Goal: Task Accomplishment & Management: Manage account settings

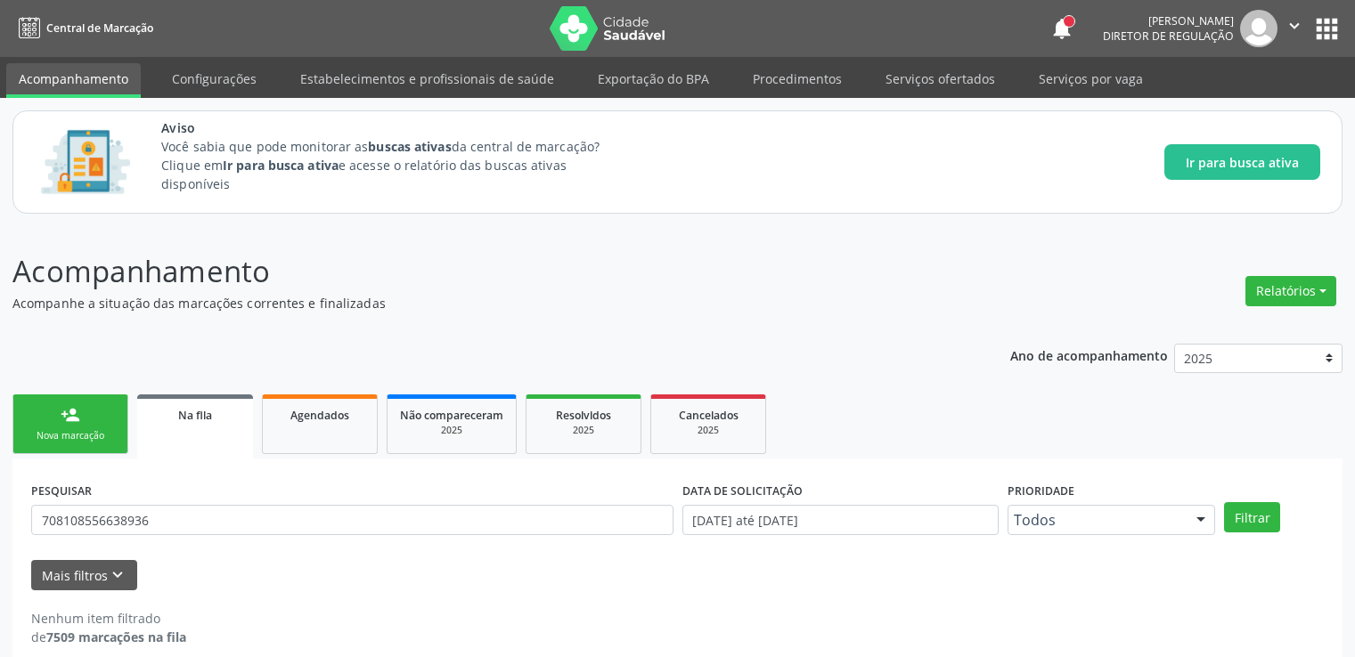
scroll to position [20, 0]
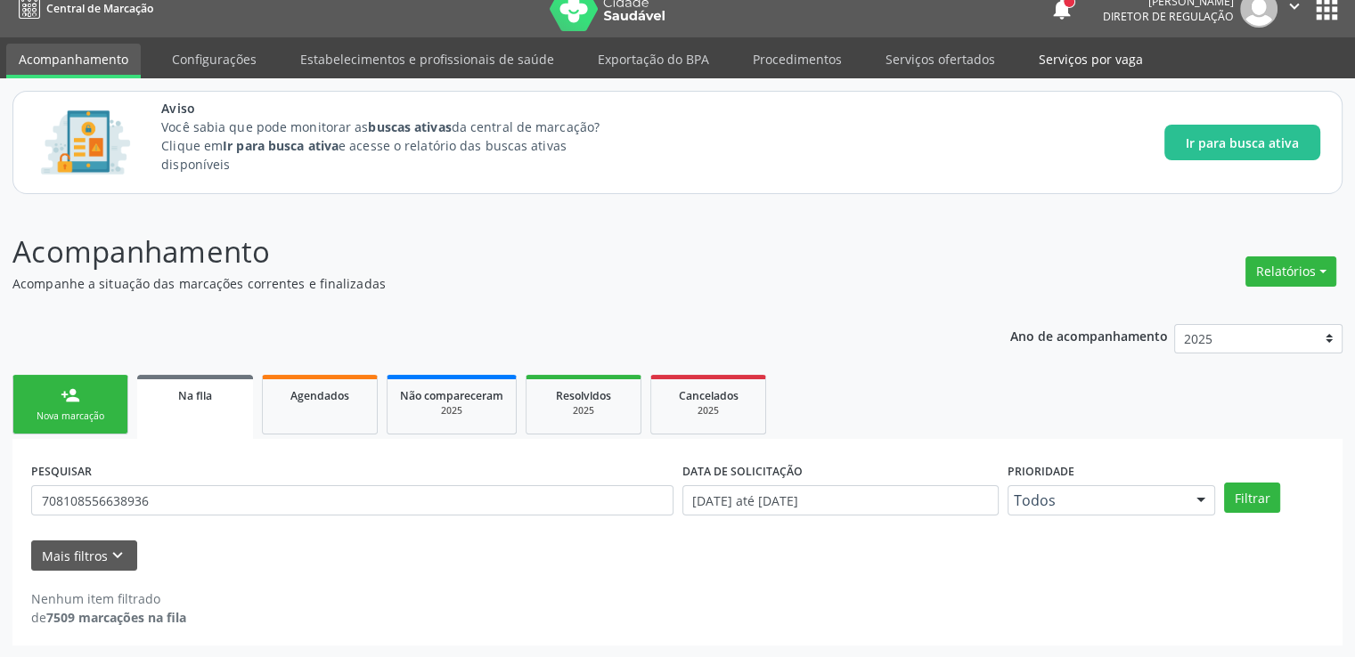
click at [1109, 59] on link "Serviços por vaga" at bounding box center [1090, 59] width 129 height 31
select select "8"
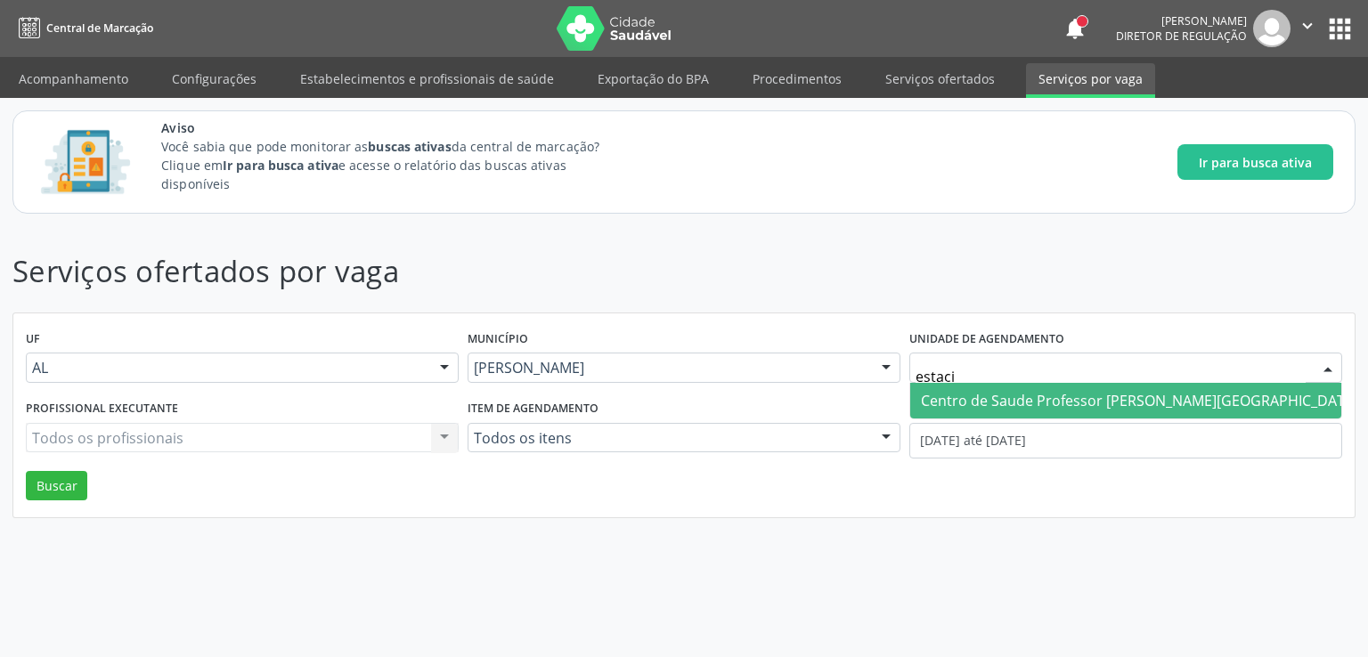
type input "estacio"
click at [1037, 395] on span "Centro de Saude Professor [PERSON_NAME][GEOGRAPHIC_DATA]" at bounding box center [1139, 401] width 437 height 20
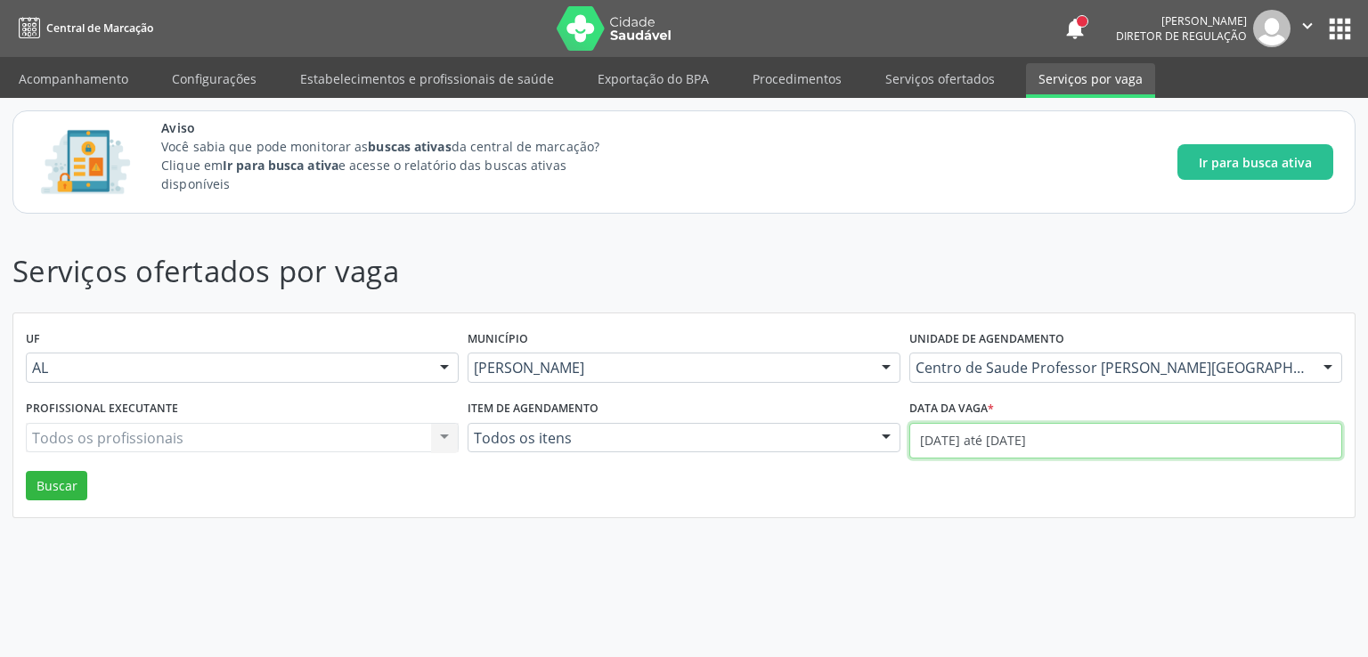
click at [1020, 441] on input "01/09/2025 até 02/09/2025" at bounding box center [1125, 441] width 433 height 36
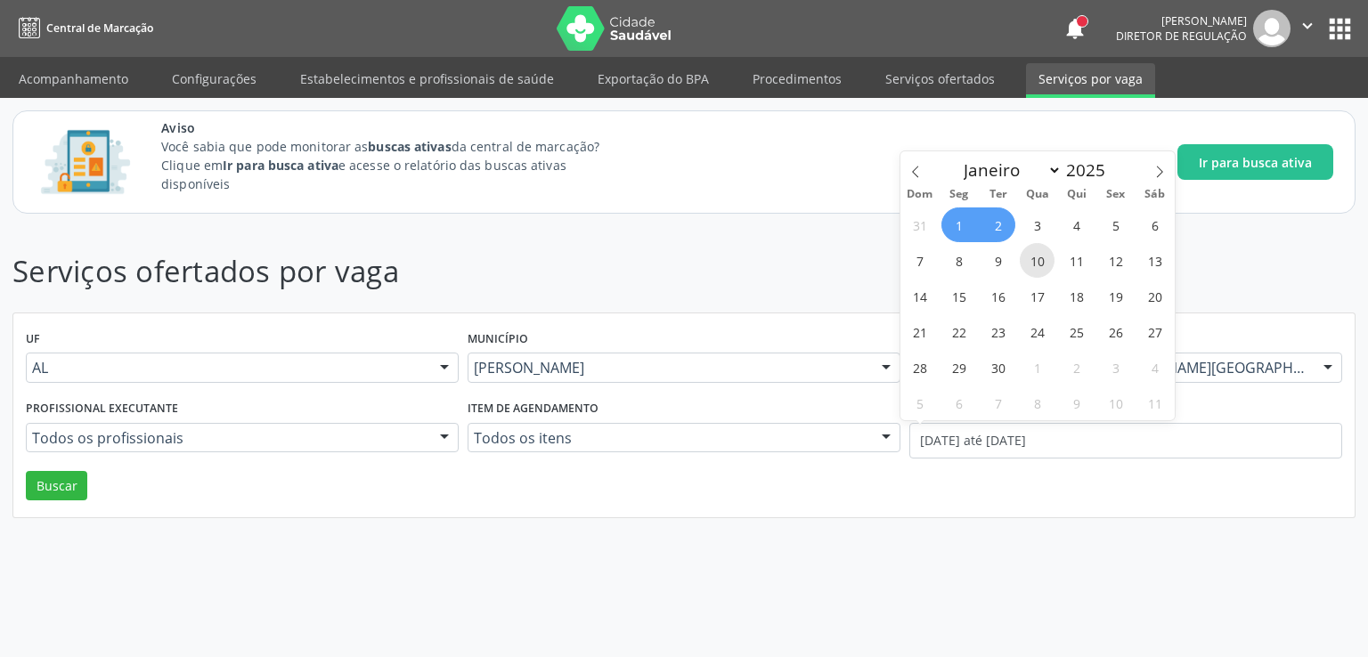
click at [1036, 262] on span "10" at bounding box center [1037, 260] width 35 height 35
type input "10/09/2025"
drag, startPoint x: 1041, startPoint y: 265, endPoint x: 1065, endPoint y: 264, distance: 24.1
click at [1048, 265] on span "10" at bounding box center [1037, 260] width 35 height 35
click at [1064, 264] on header "Serviços ofertados por vaga" at bounding box center [683, 271] width 1343 height 45
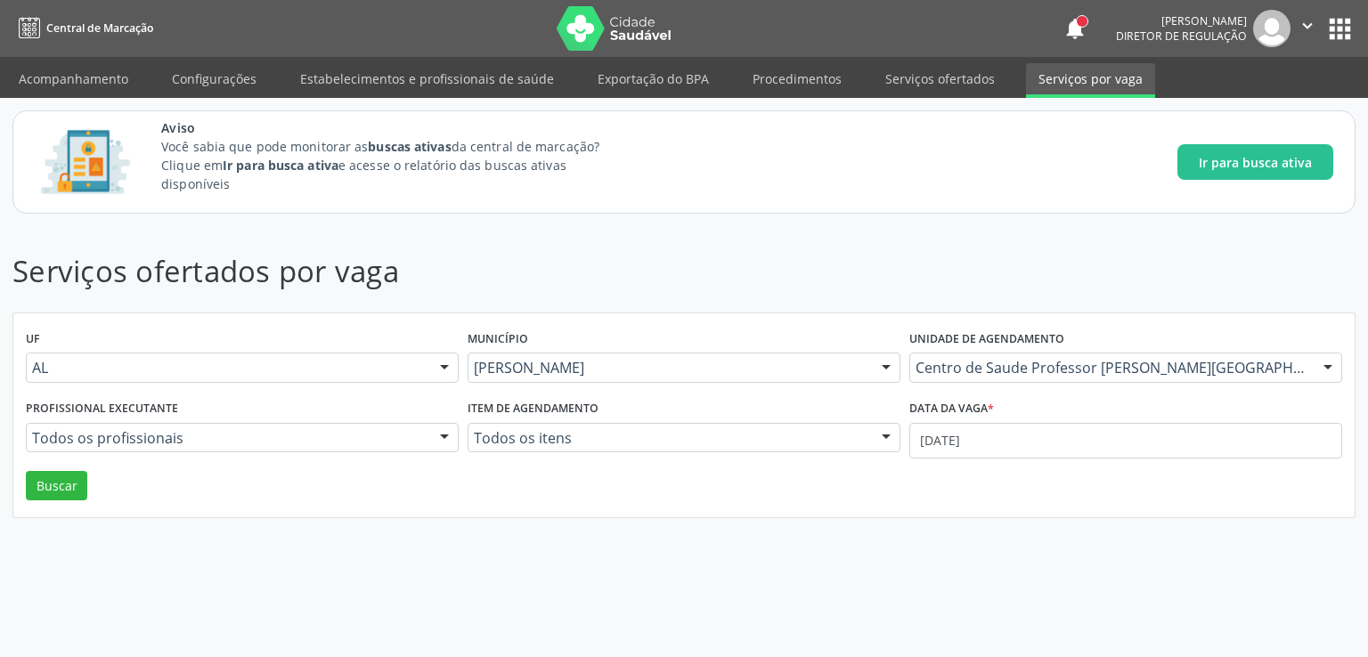
click at [1075, 264] on header "Serviços ofertados por vaga" at bounding box center [683, 271] width 1343 height 45
click at [1004, 443] on input "10/09/2025" at bounding box center [1125, 441] width 433 height 36
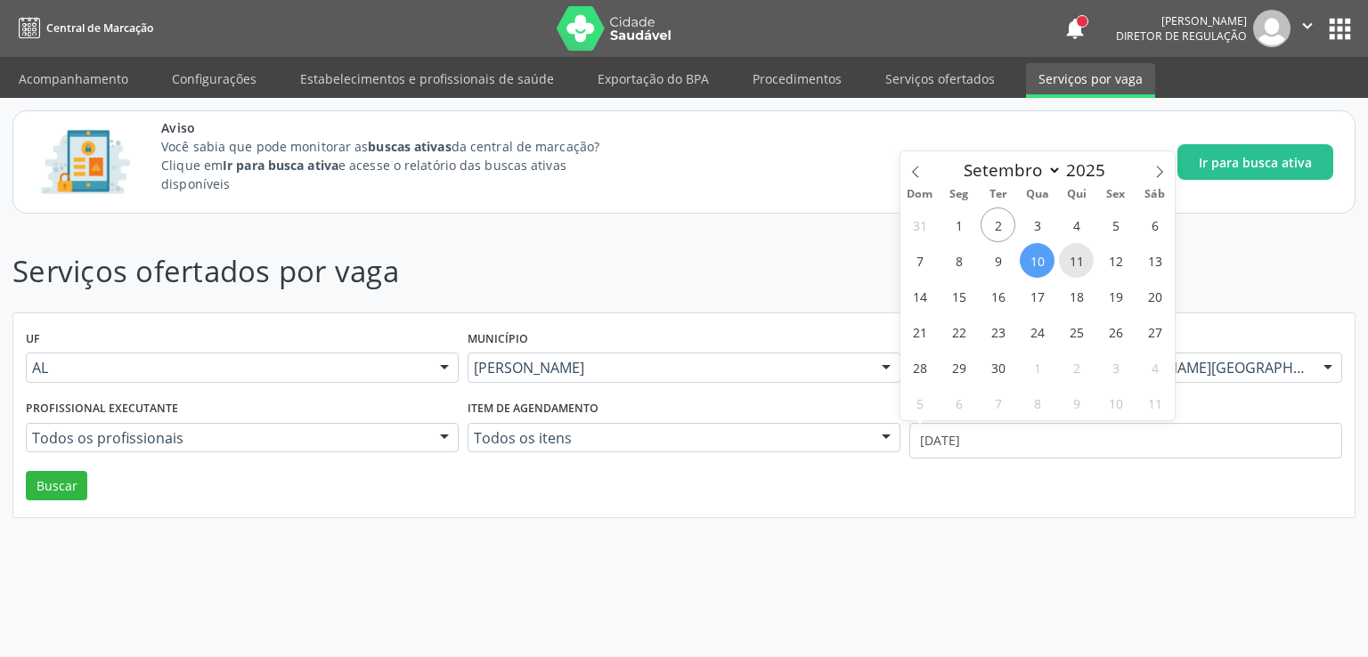
click at [1069, 267] on span "11" at bounding box center [1076, 260] width 35 height 35
type input "[DATE]"
click at [1038, 258] on span "10" at bounding box center [1037, 260] width 35 height 35
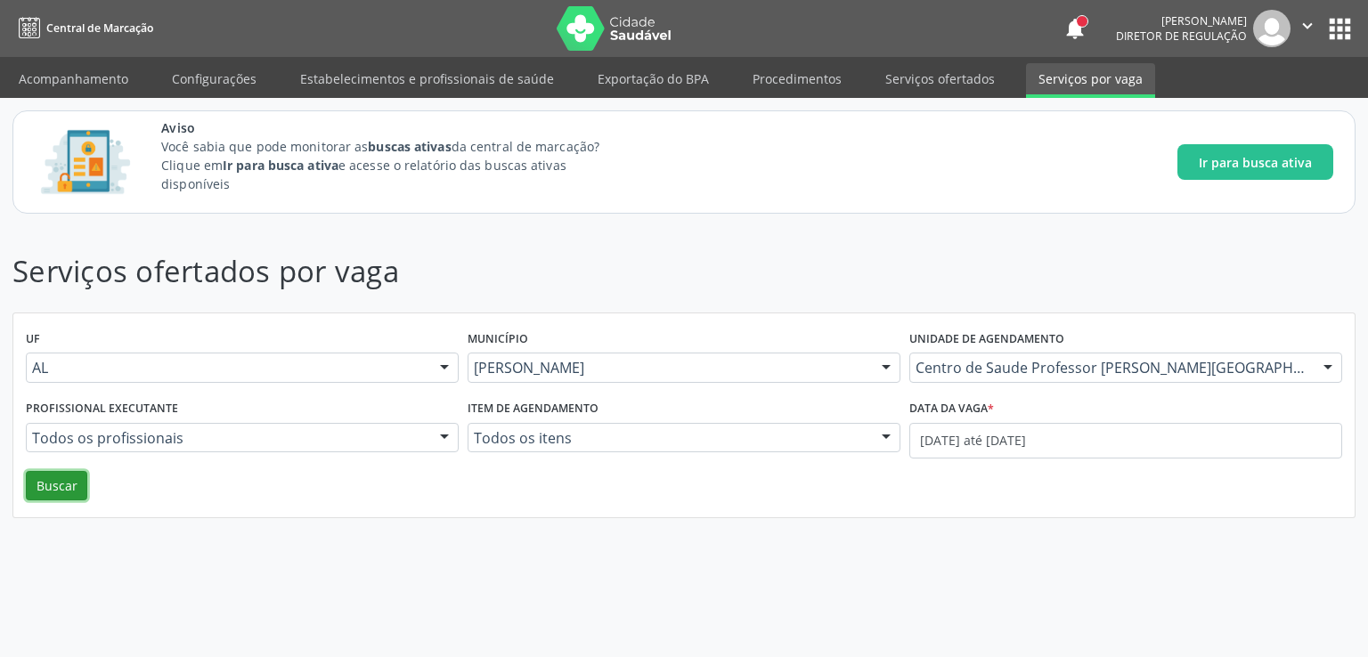
click at [57, 481] on button "Buscar" at bounding box center [56, 486] width 61 height 30
click at [923, 69] on link "Serviços ofertados" at bounding box center [940, 78] width 135 height 31
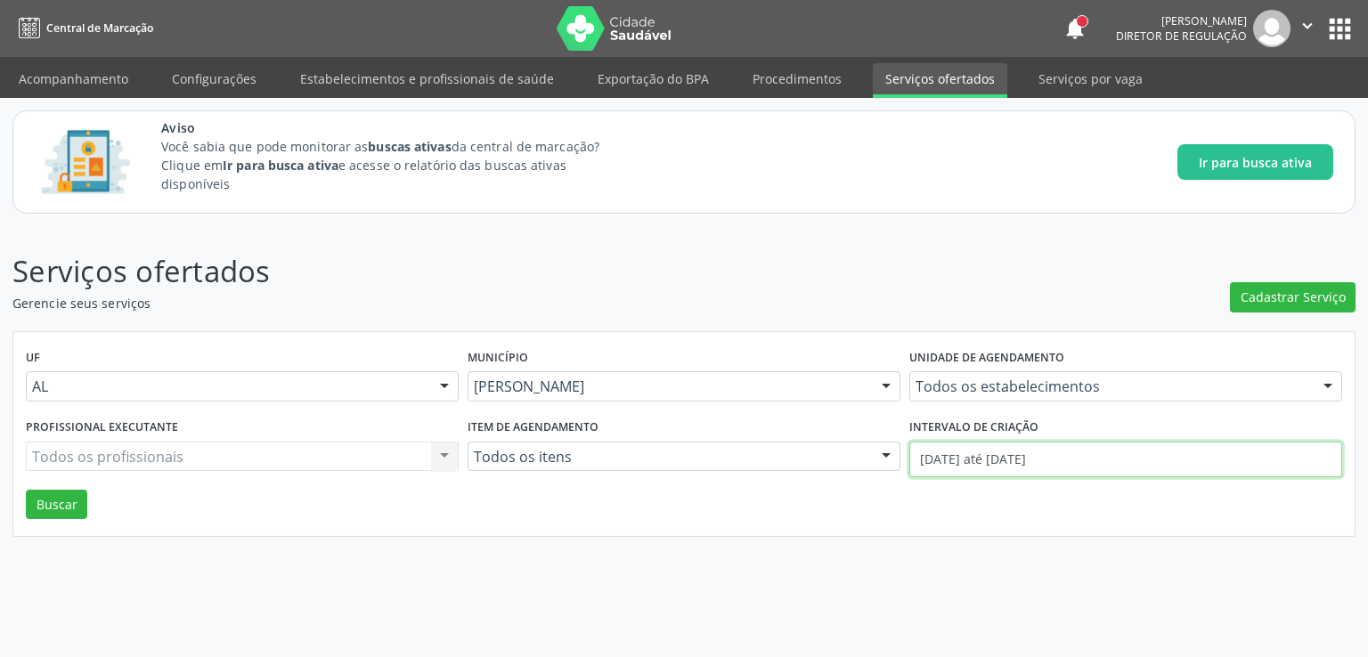
click at [954, 453] on input "01/09/2025 até 02/09/2025" at bounding box center [1125, 460] width 433 height 36
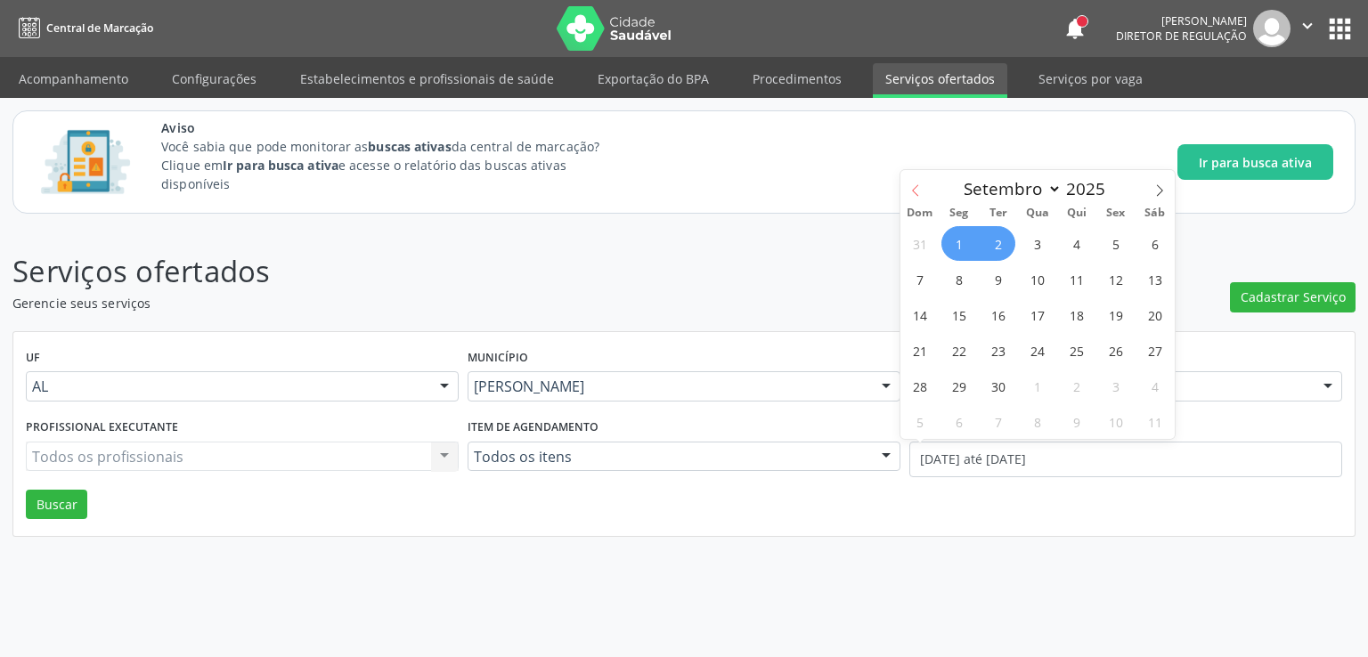
click at [914, 195] on icon at bounding box center [915, 190] width 12 height 12
select select "7"
click at [1116, 246] on span "1" at bounding box center [1115, 243] width 35 height 35
type input "01/08/2025"
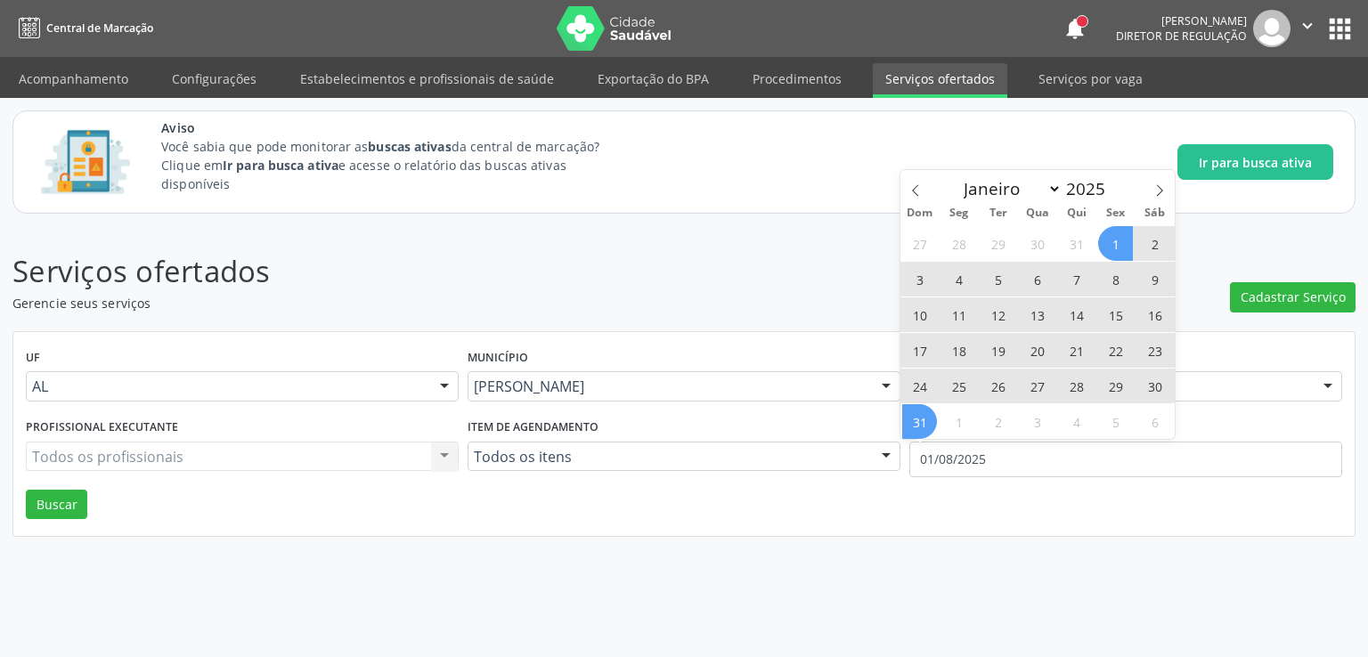
click at [921, 418] on span "31" at bounding box center [919, 421] width 35 height 35
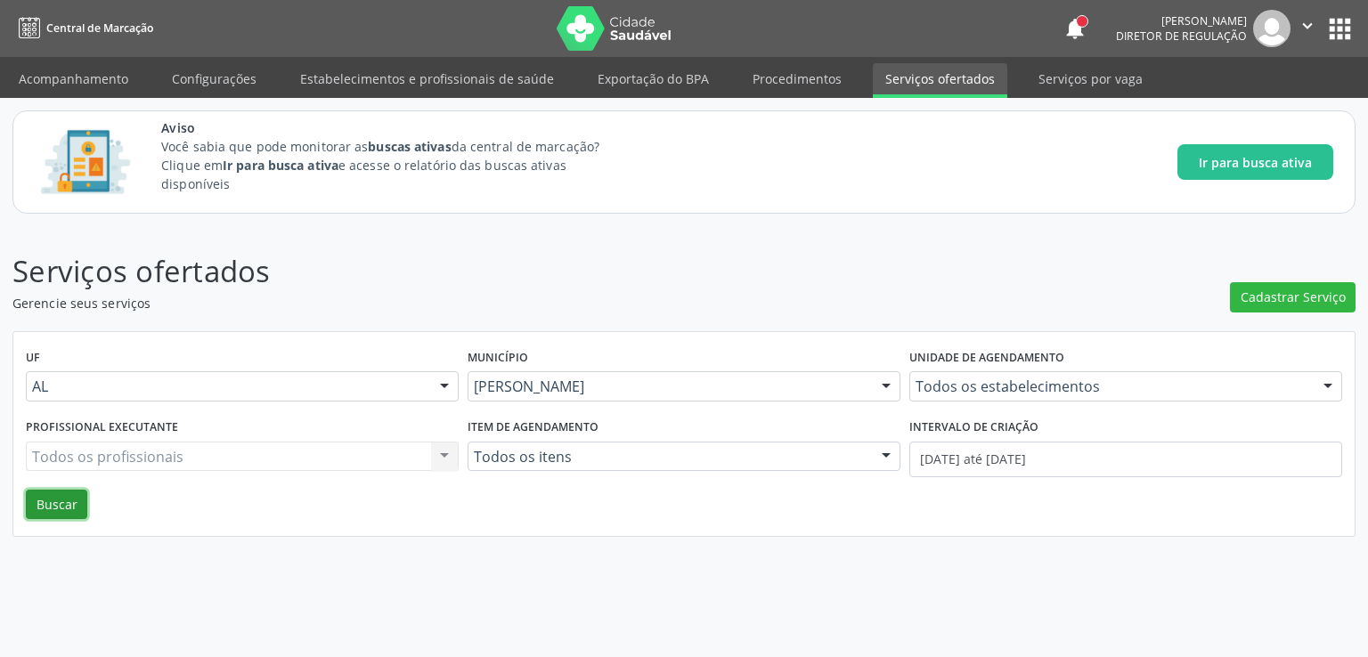
click at [52, 508] on button "Buscar" at bounding box center [56, 505] width 61 height 30
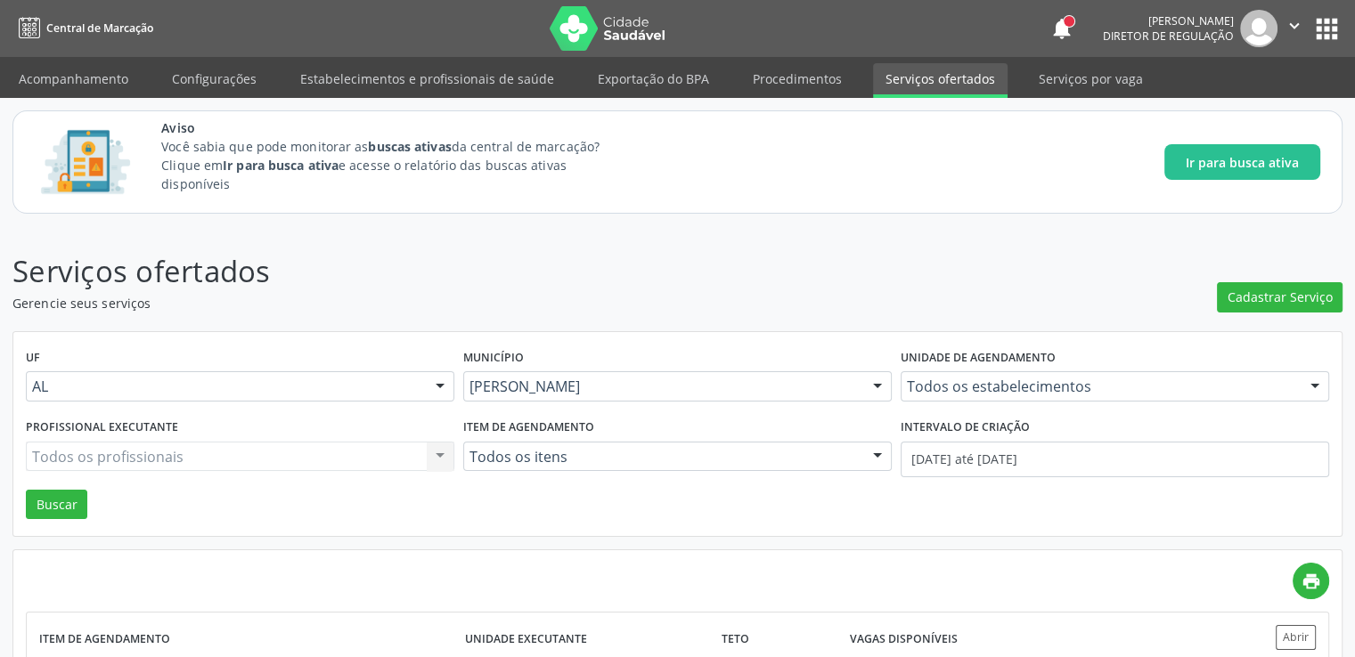
click at [171, 454] on div "Todos os profissionais Todos os profissionais Nenhum resultado encontrado para:…" at bounding box center [240, 457] width 428 height 30
click at [192, 460] on div "Todos os profissionais Todos os profissionais Nenhum resultado encontrado para:…" at bounding box center [240, 457] width 428 height 30
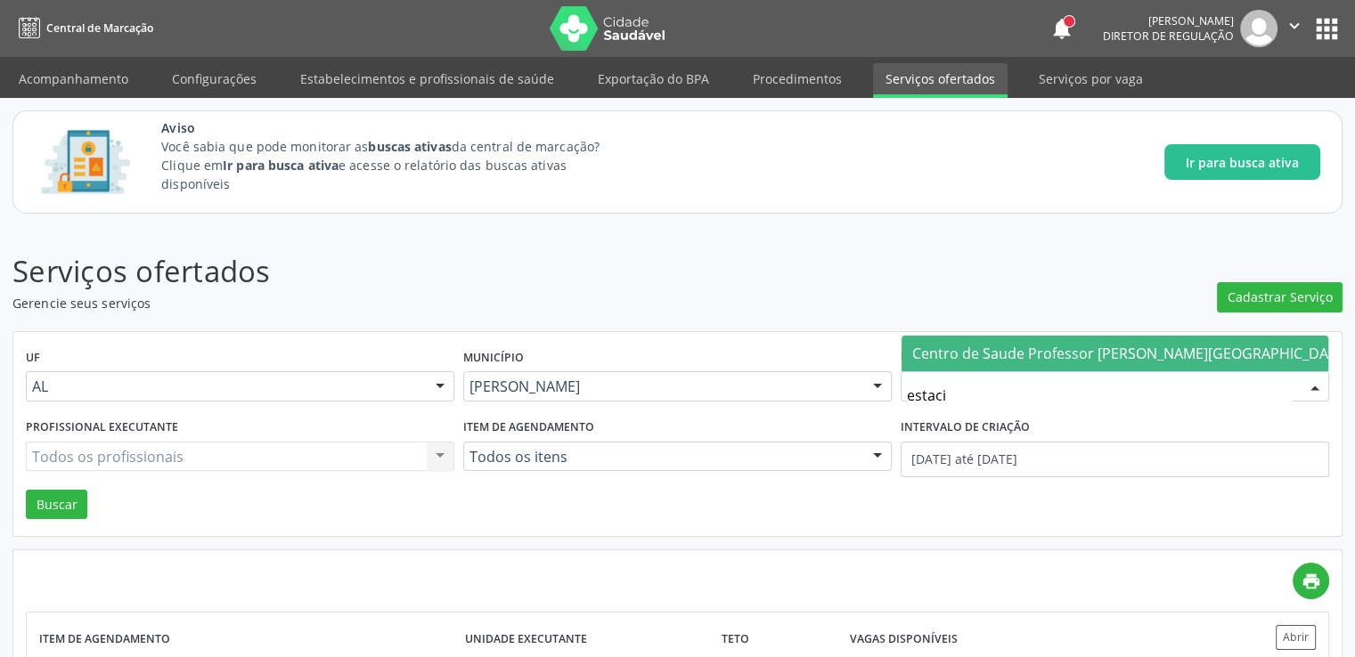
type input "estacio"
click at [998, 347] on span "Centro de Saude Professor [PERSON_NAME][GEOGRAPHIC_DATA]" at bounding box center [1130, 354] width 437 height 20
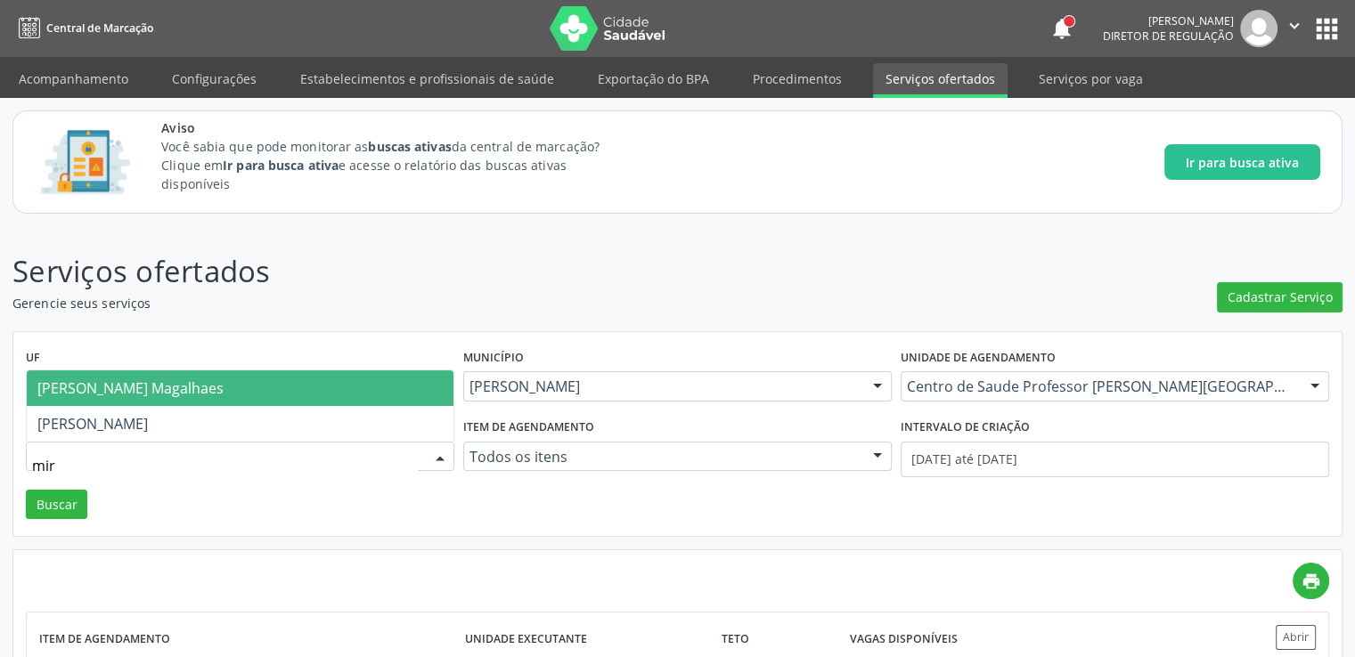
type input "mire"
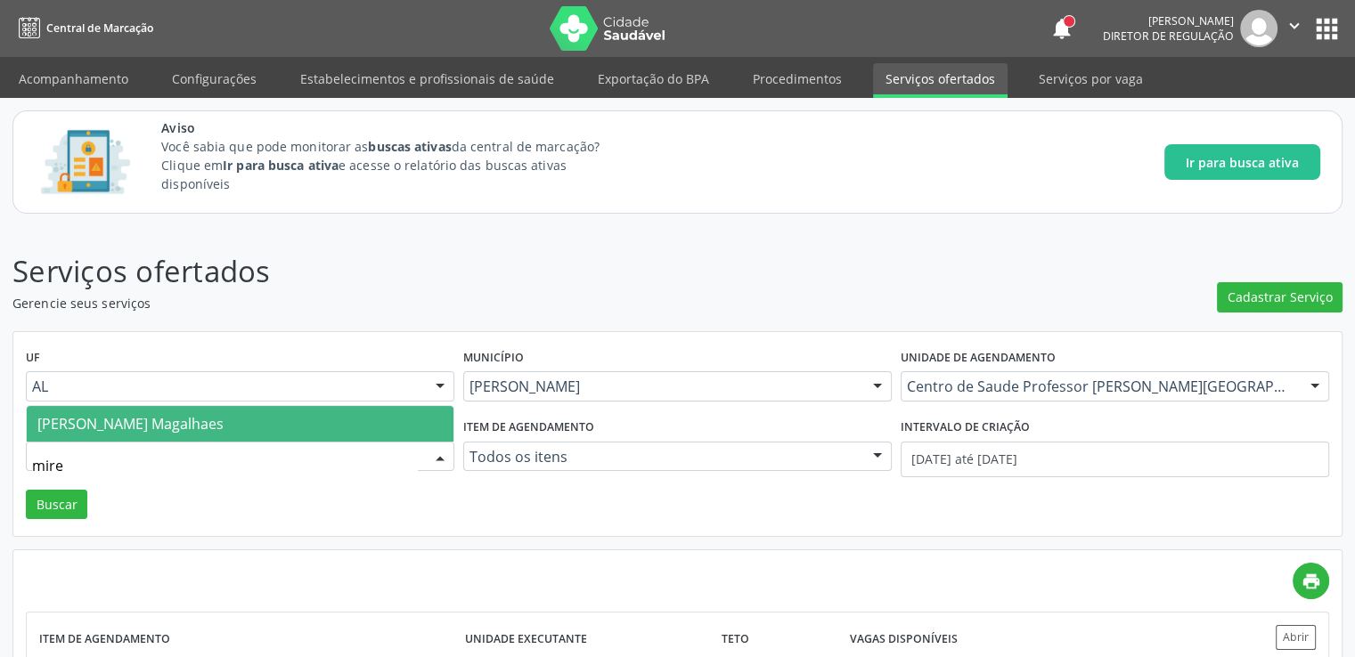
click at [165, 414] on span "[PERSON_NAME] Magalhaes" at bounding box center [130, 424] width 186 height 20
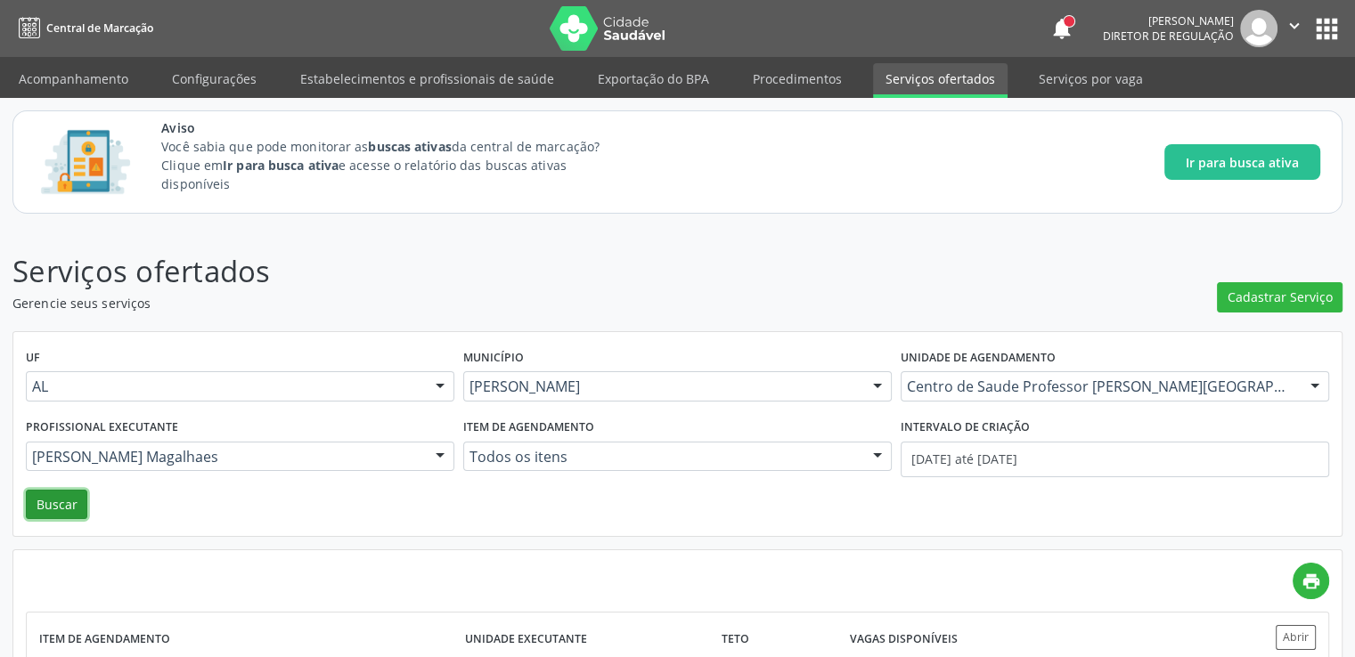
click at [42, 503] on button "Buscar" at bounding box center [56, 505] width 61 height 30
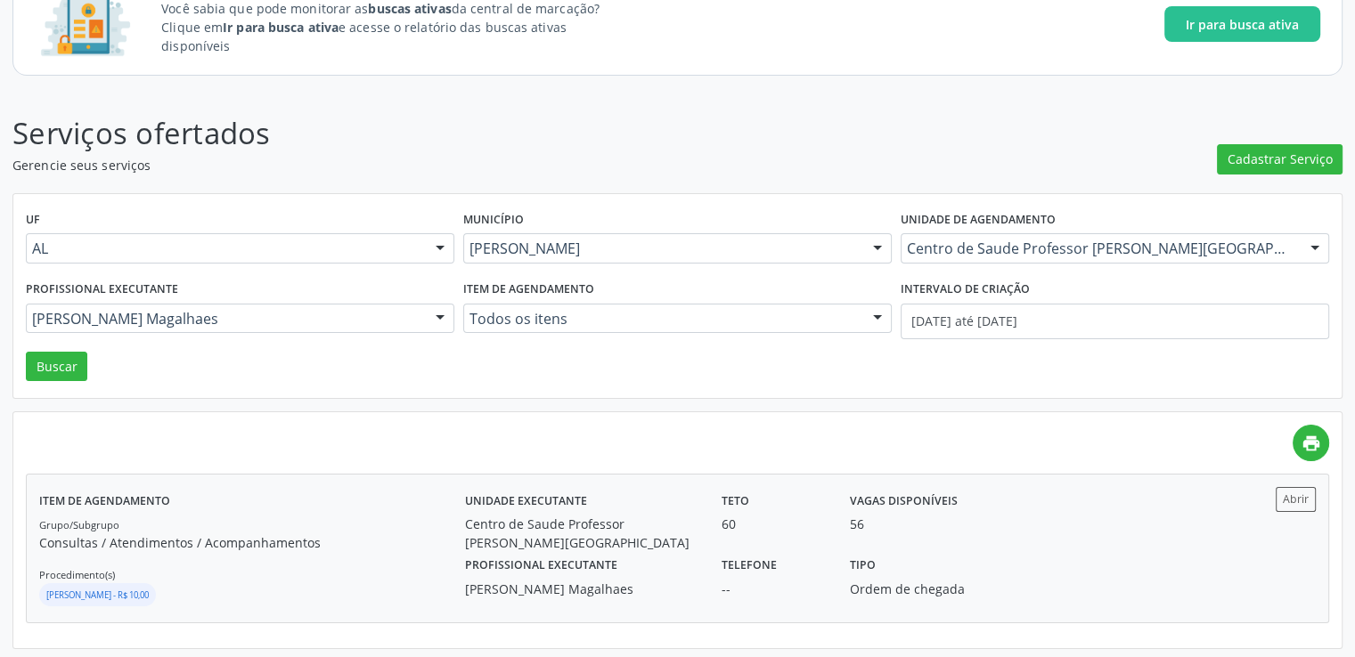
scroll to position [141, 0]
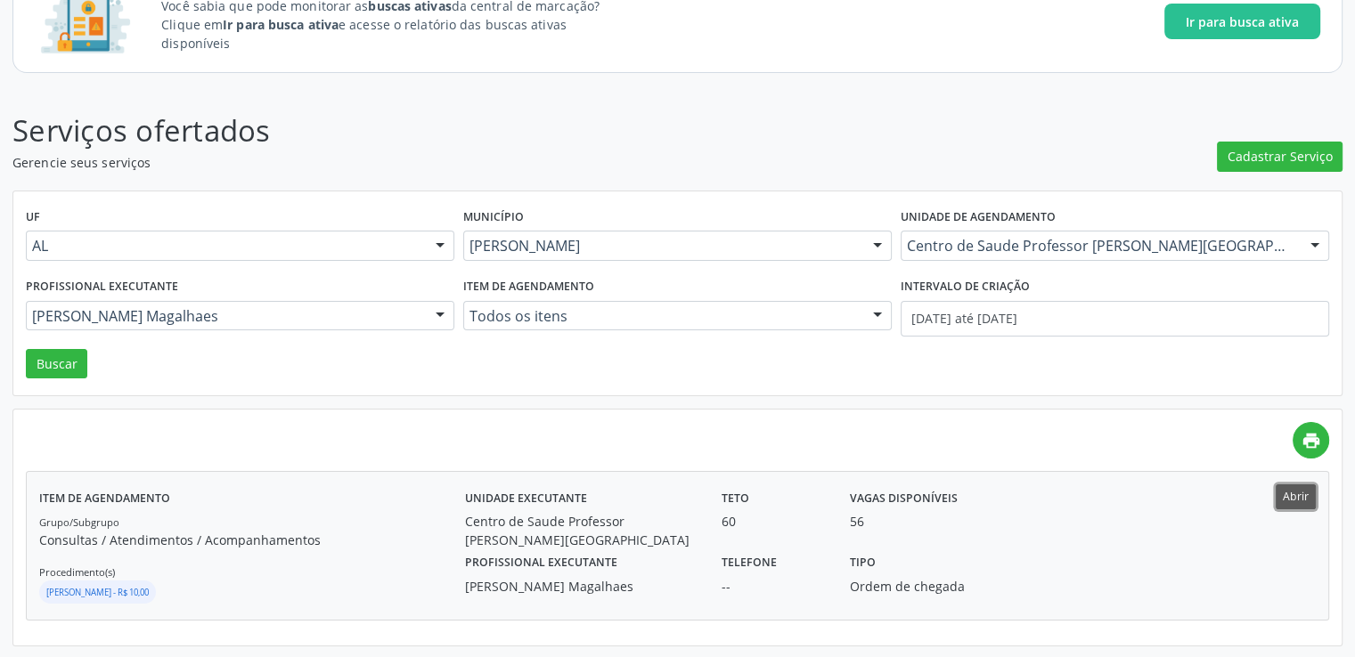
click at [1293, 498] on button "Abrir" at bounding box center [1296, 497] width 40 height 24
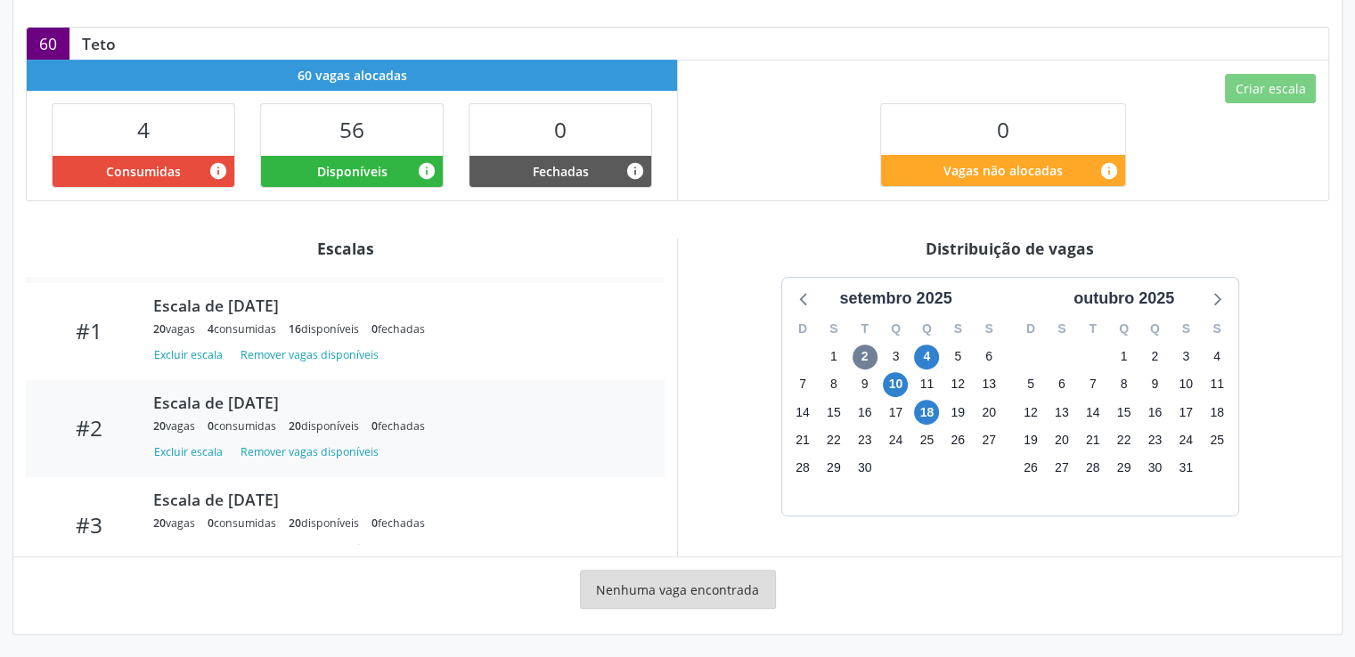
scroll to position [89, 0]
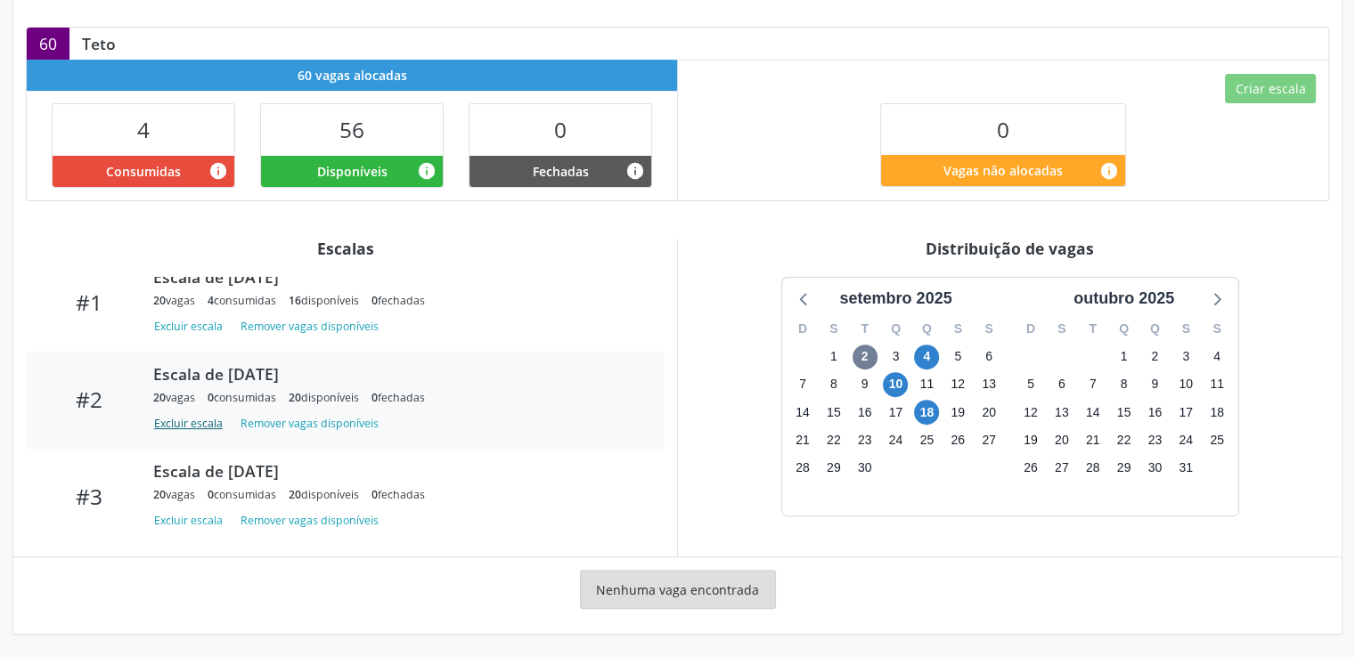
click at [182, 419] on button "Excluir escala" at bounding box center [191, 424] width 77 height 24
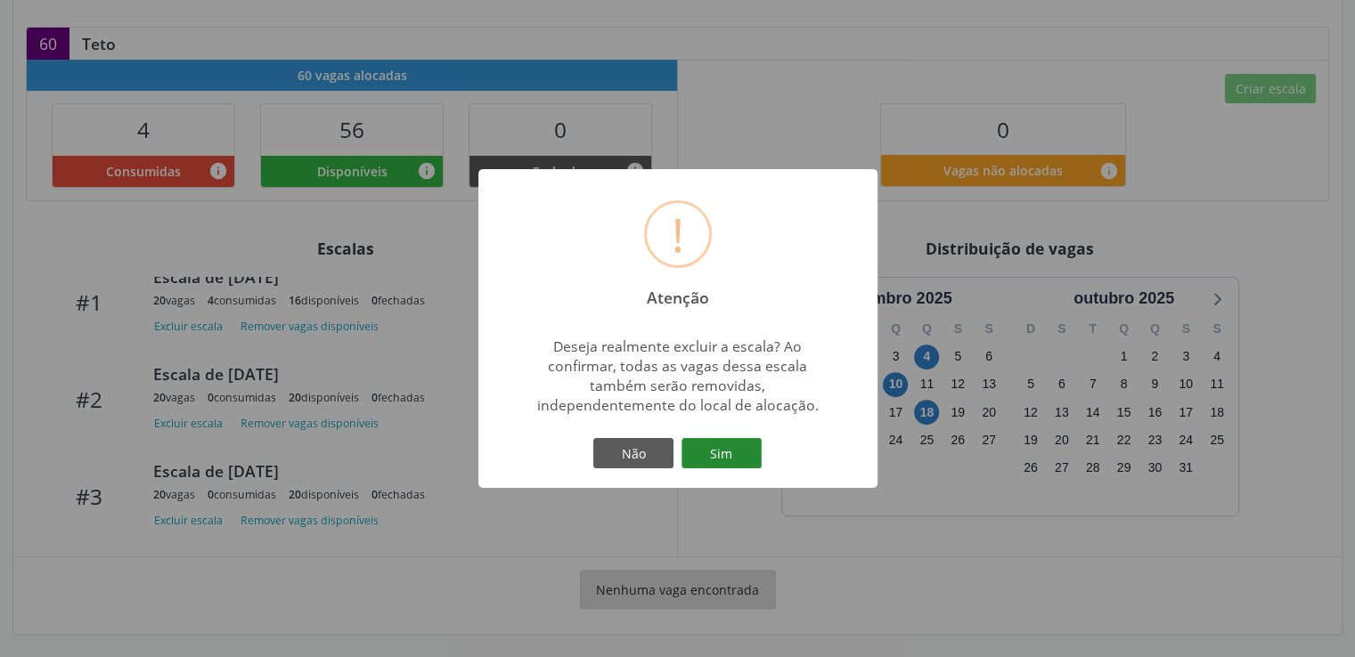
click at [707, 445] on button "Sim" at bounding box center [721, 453] width 80 height 30
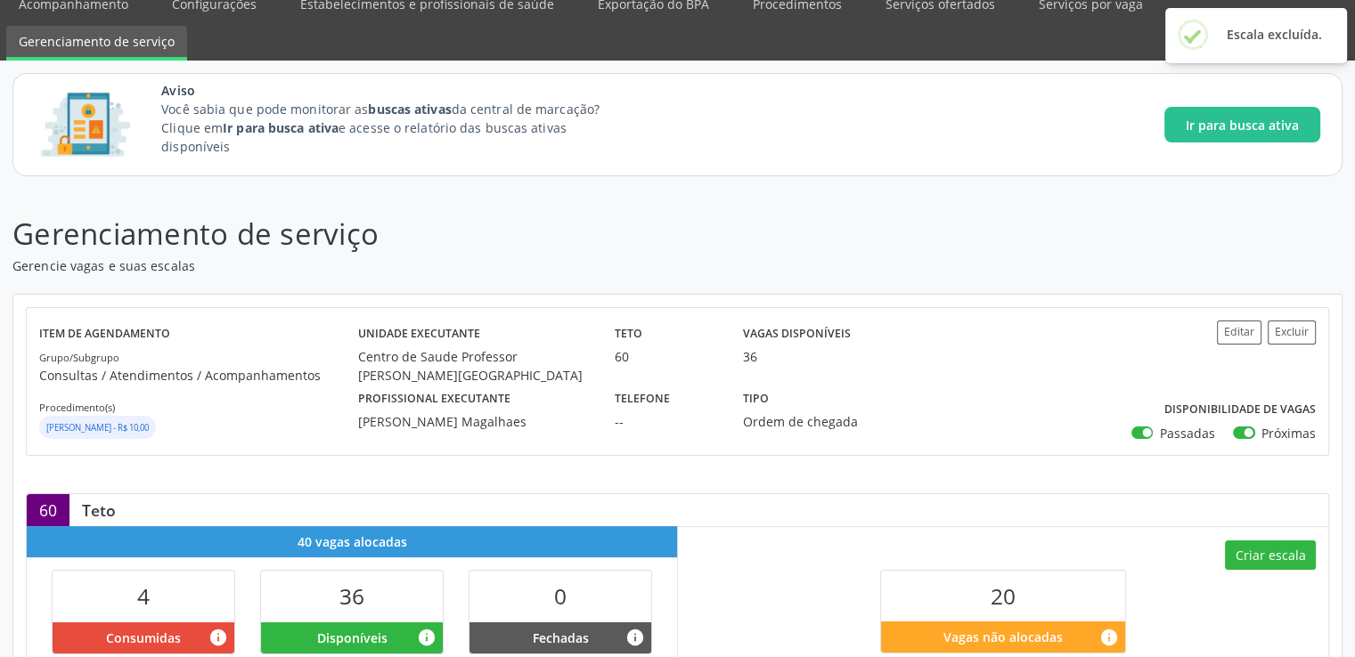
scroll to position [445, 0]
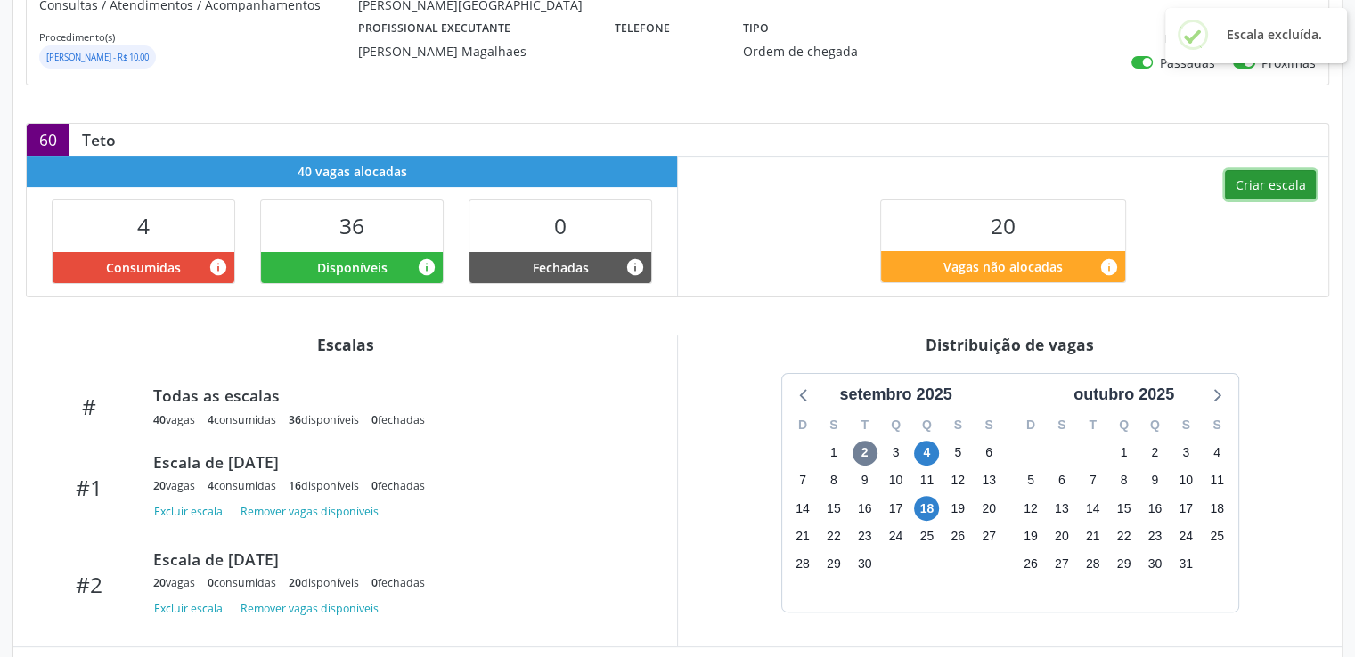
click at [1268, 194] on button "Criar escala" at bounding box center [1270, 185] width 91 height 30
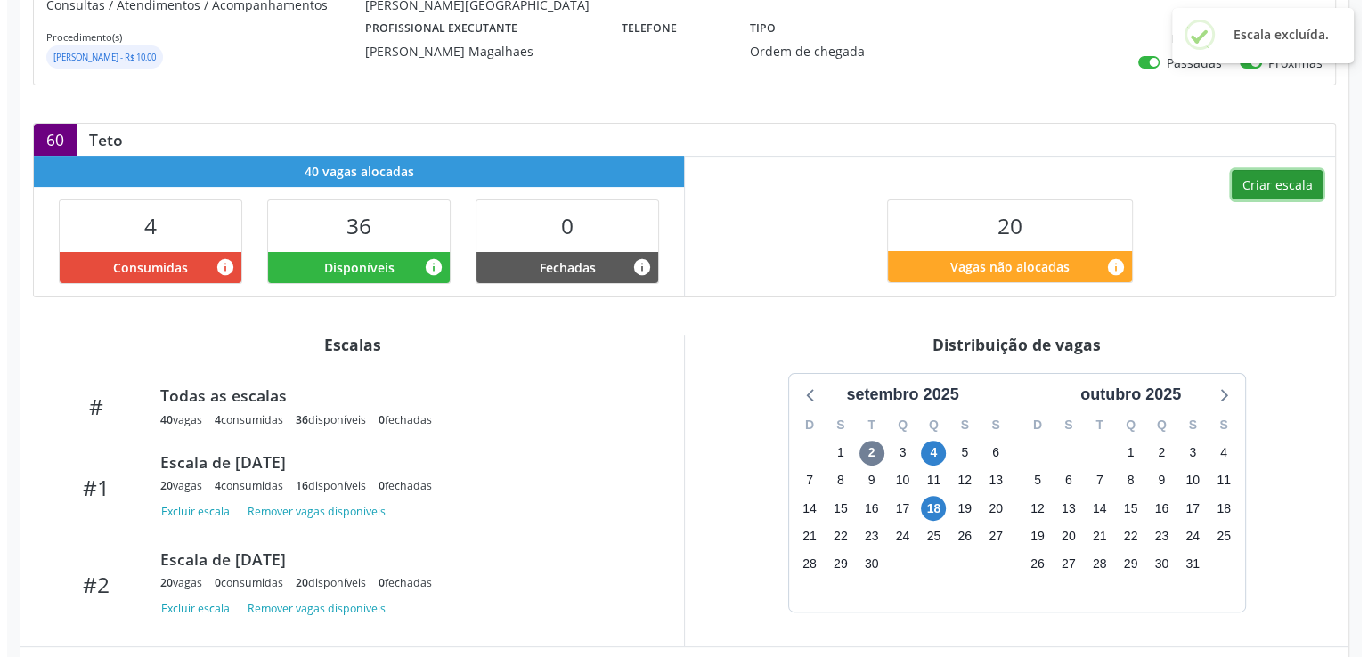
scroll to position [408, 0]
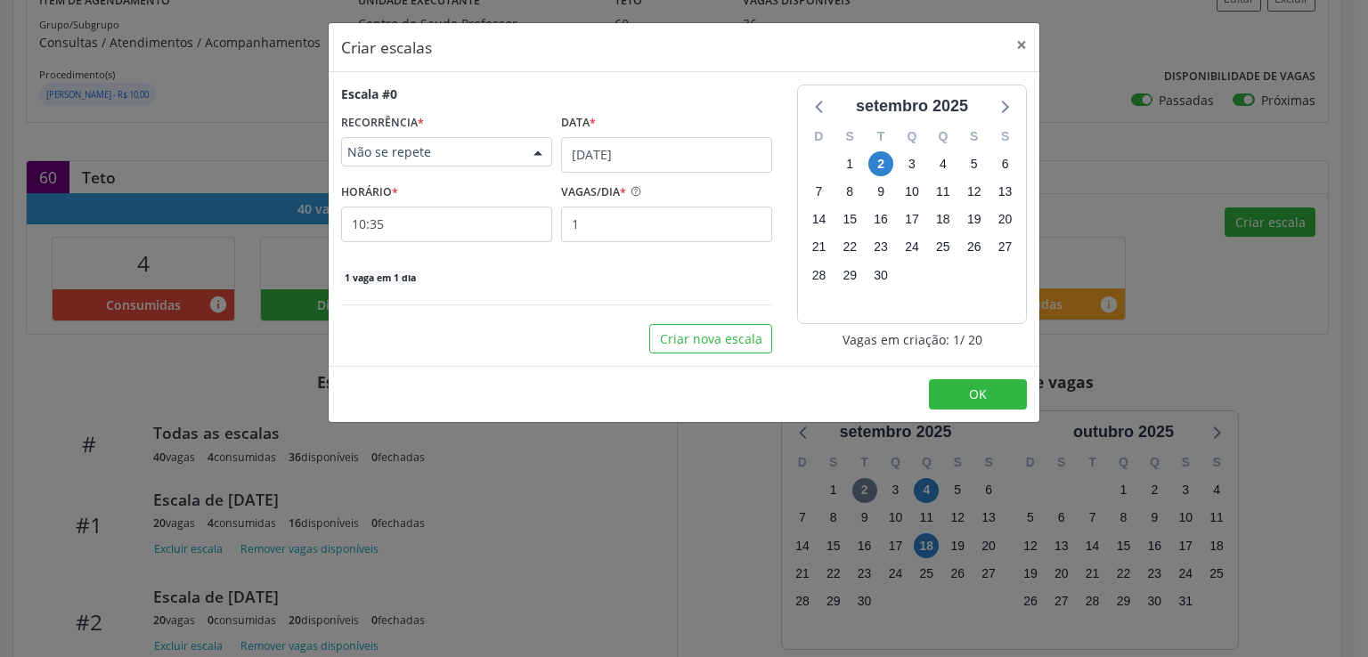
click at [501, 151] on span "Não se repete" at bounding box center [431, 152] width 168 height 18
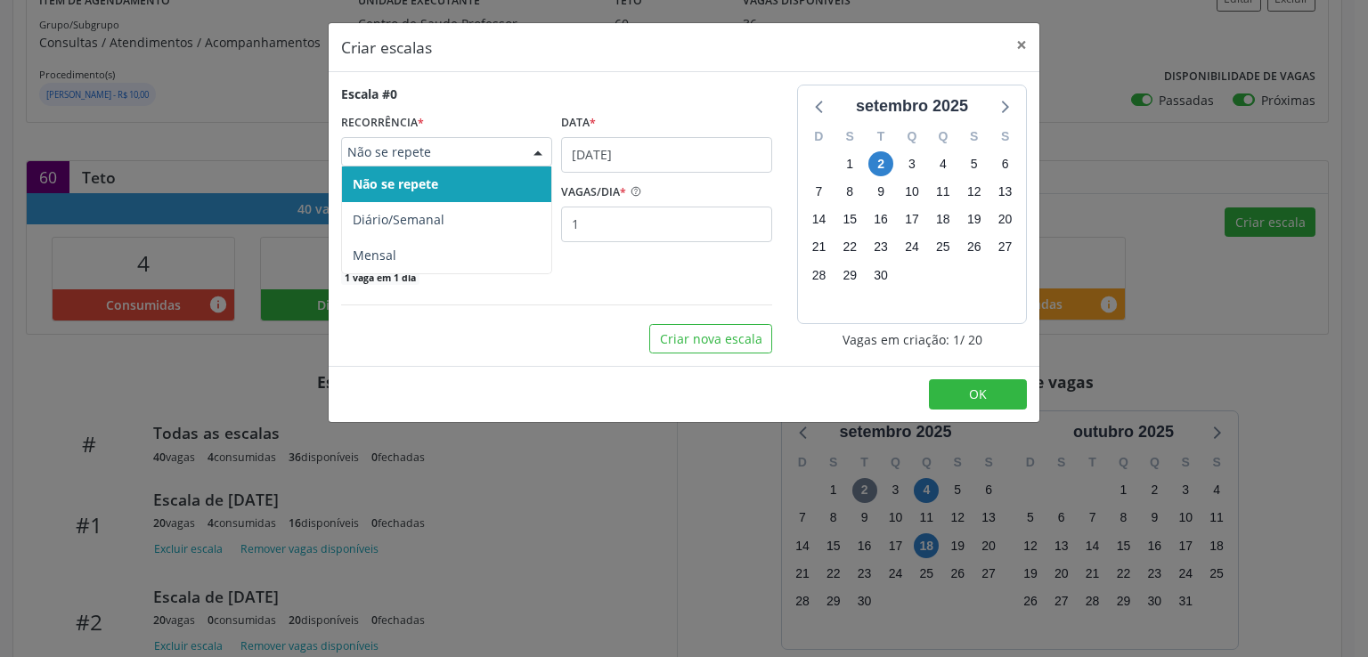
click at [482, 187] on span "Não se repete" at bounding box center [446, 185] width 209 height 36
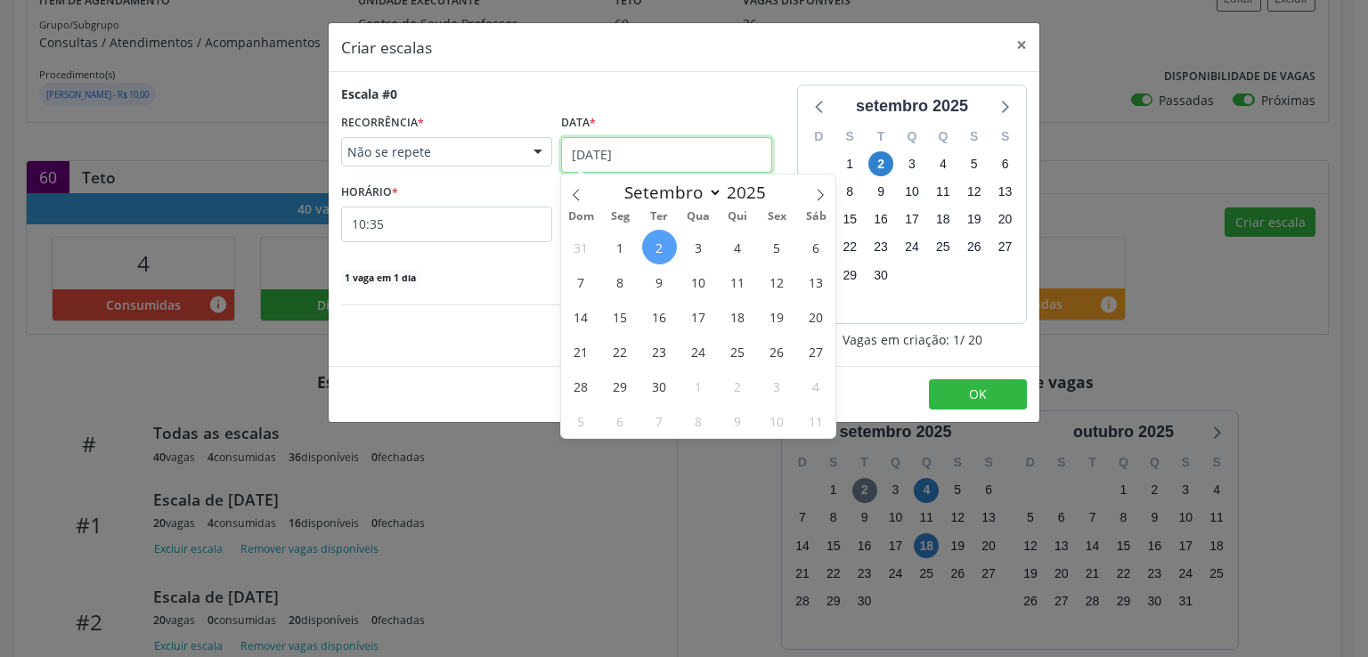
click at [594, 158] on input "[DATE]" at bounding box center [666, 155] width 211 height 36
click at [738, 285] on span "11" at bounding box center [738, 282] width 35 height 35
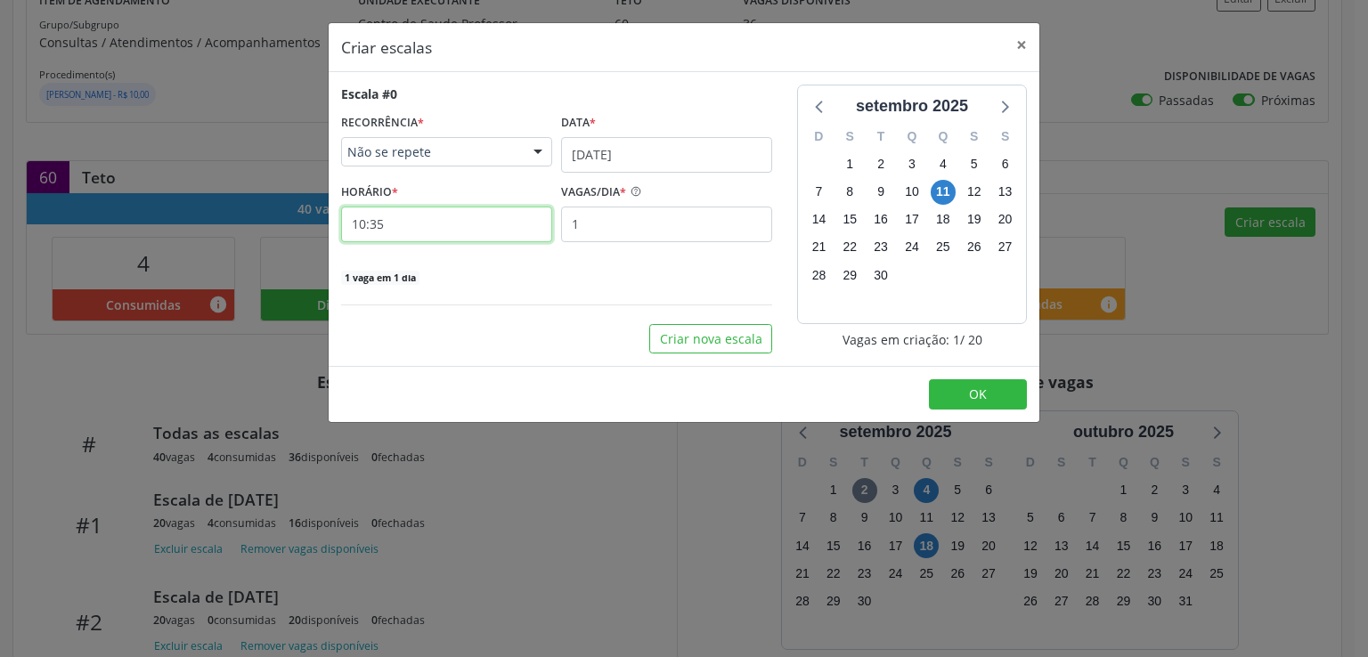
click at [410, 223] on input "10:35" at bounding box center [446, 225] width 211 height 36
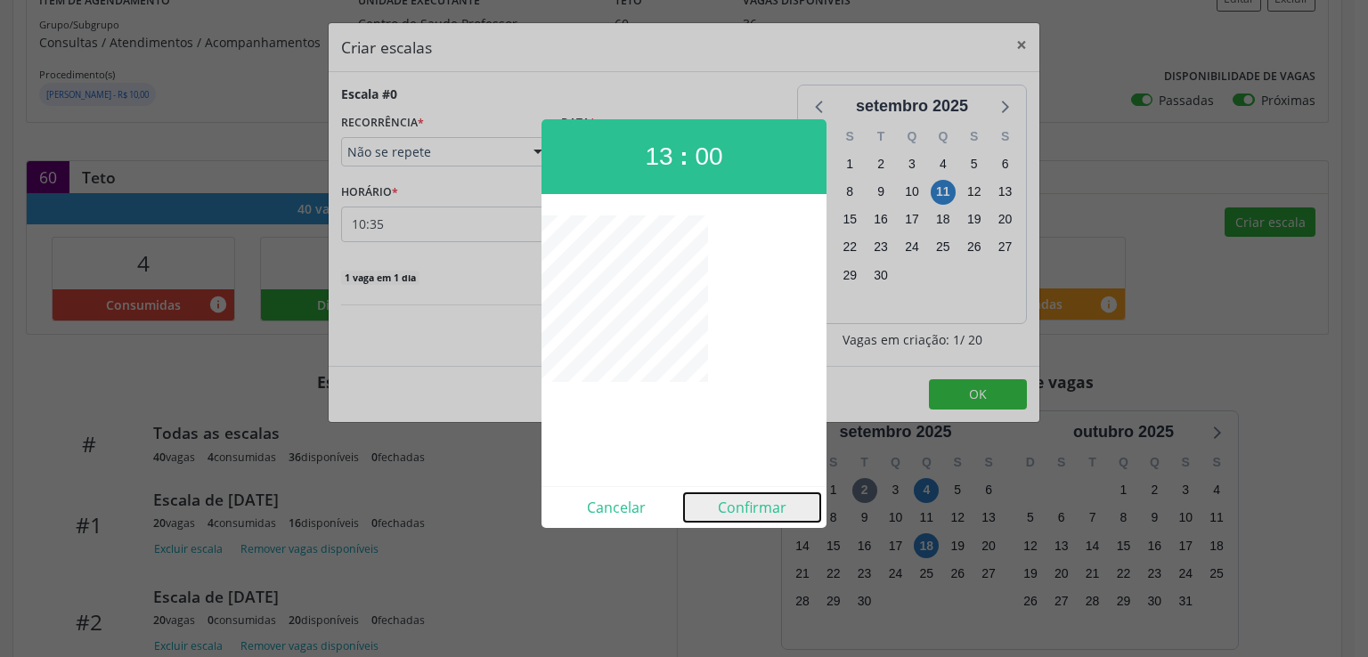
click at [754, 507] on button "Confirmar" at bounding box center [752, 507] width 136 height 29
type input "13:00"
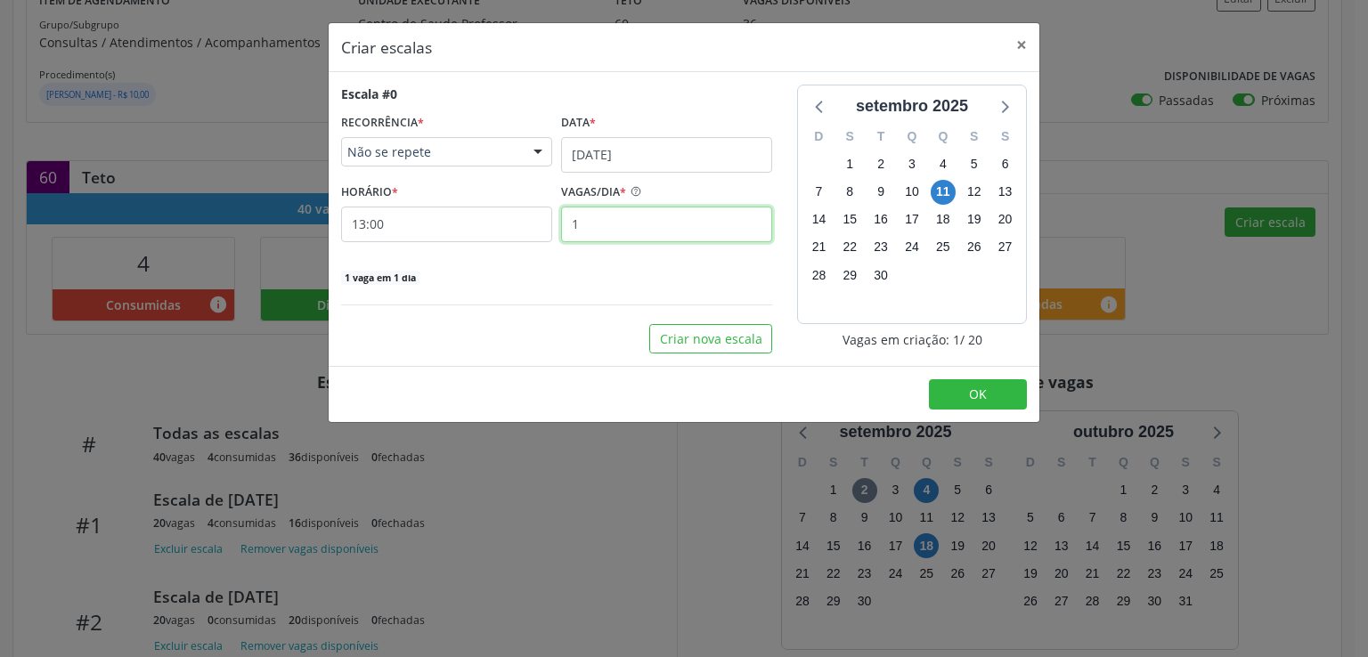
click at [640, 224] on input "1" at bounding box center [666, 225] width 211 height 36
type input "20"
click at [586, 275] on div "20 vagas em 1 dia" at bounding box center [556, 276] width 431 height 19
click at [969, 389] on button "OK" at bounding box center [978, 394] width 98 height 30
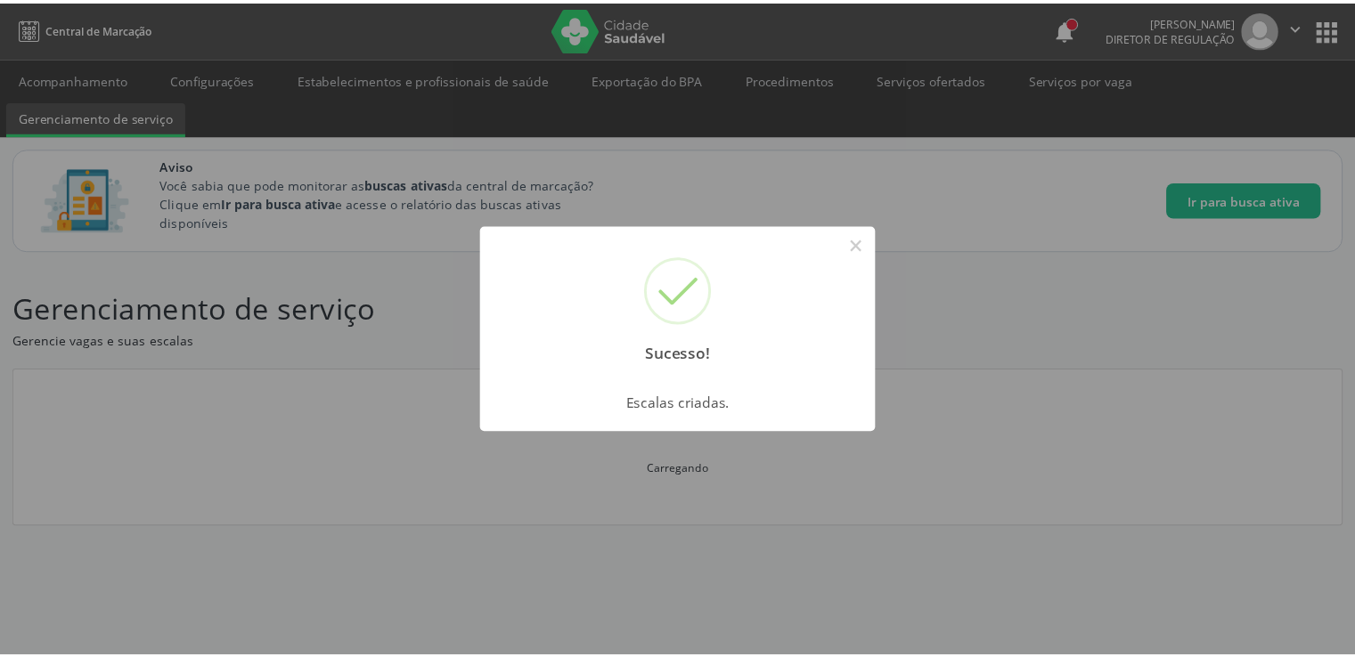
scroll to position [0, 0]
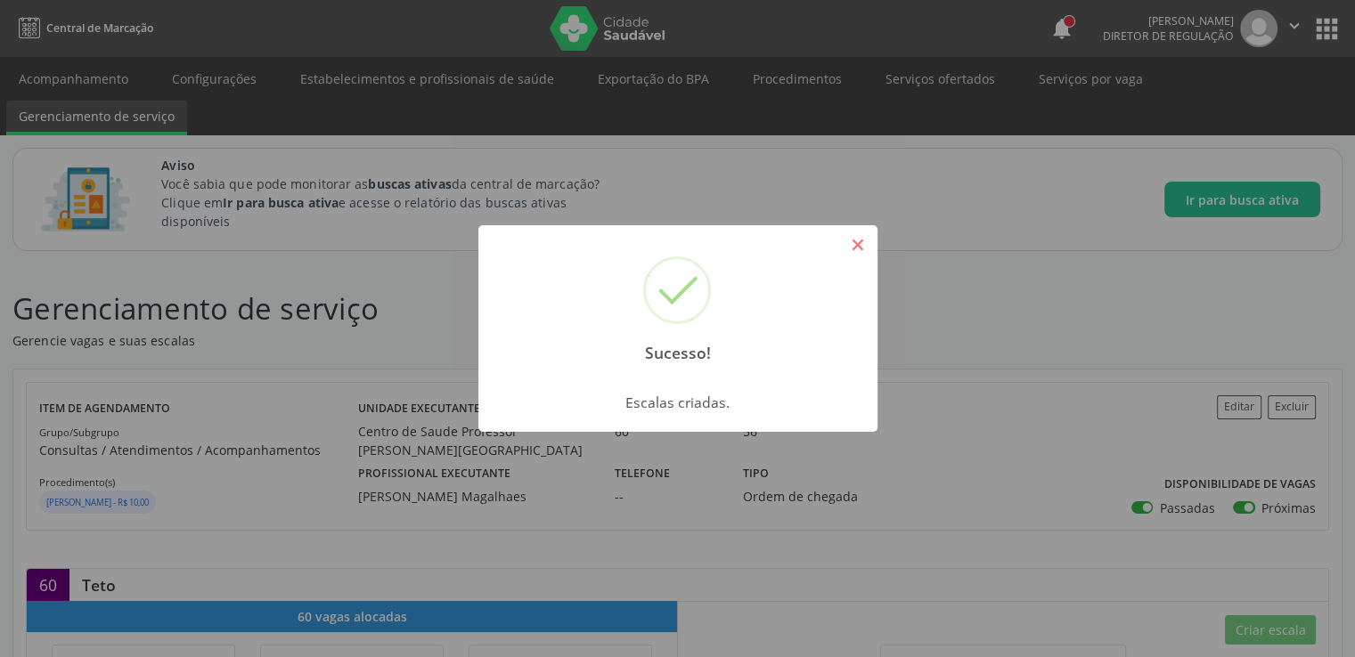
click at [861, 233] on button "×" at bounding box center [858, 245] width 30 height 30
